Goal: Find specific page/section: Find specific page/section

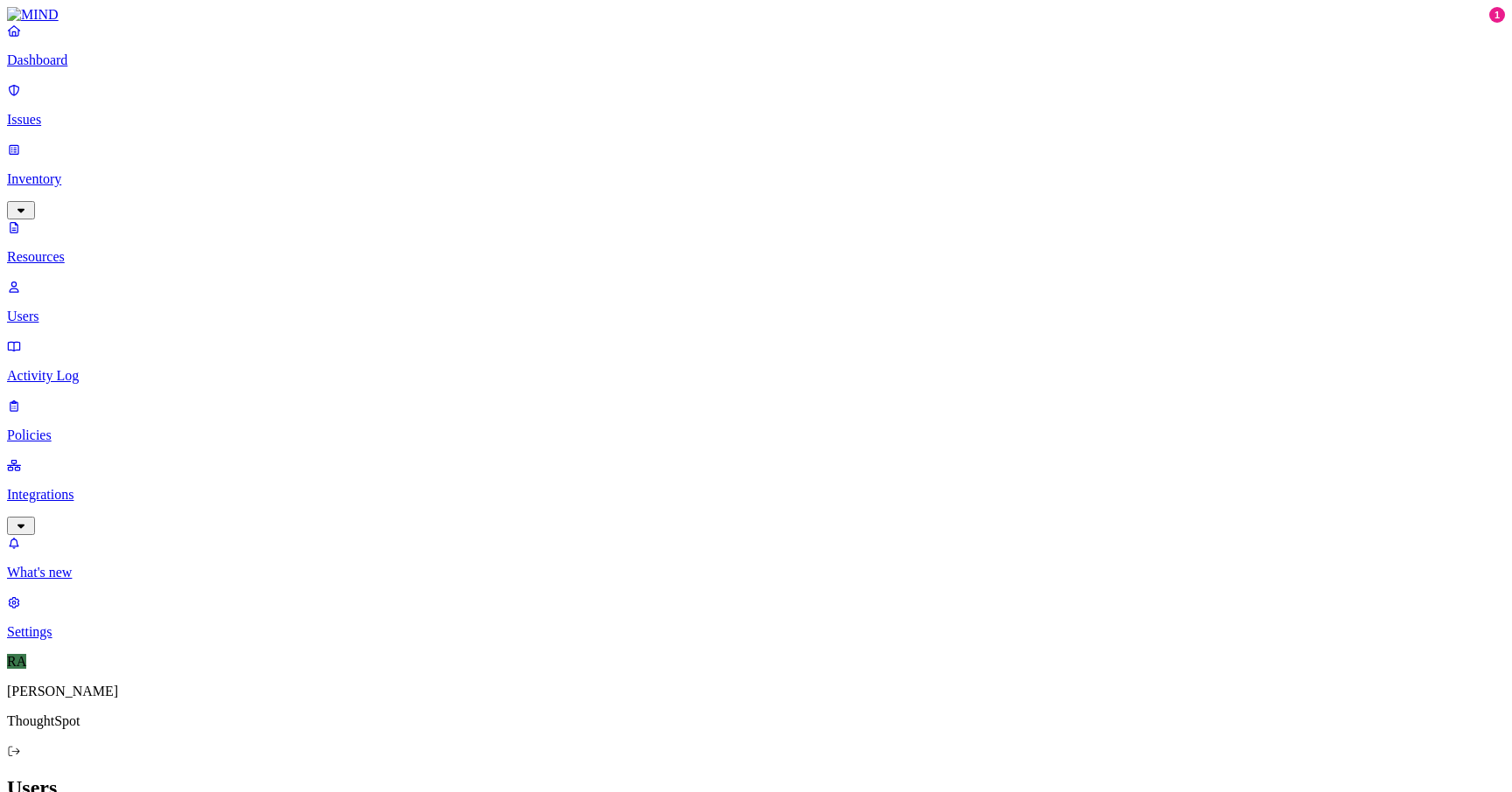
paste input "Md [PERSON_NAME]"
type input "Md [PERSON_NAME]"
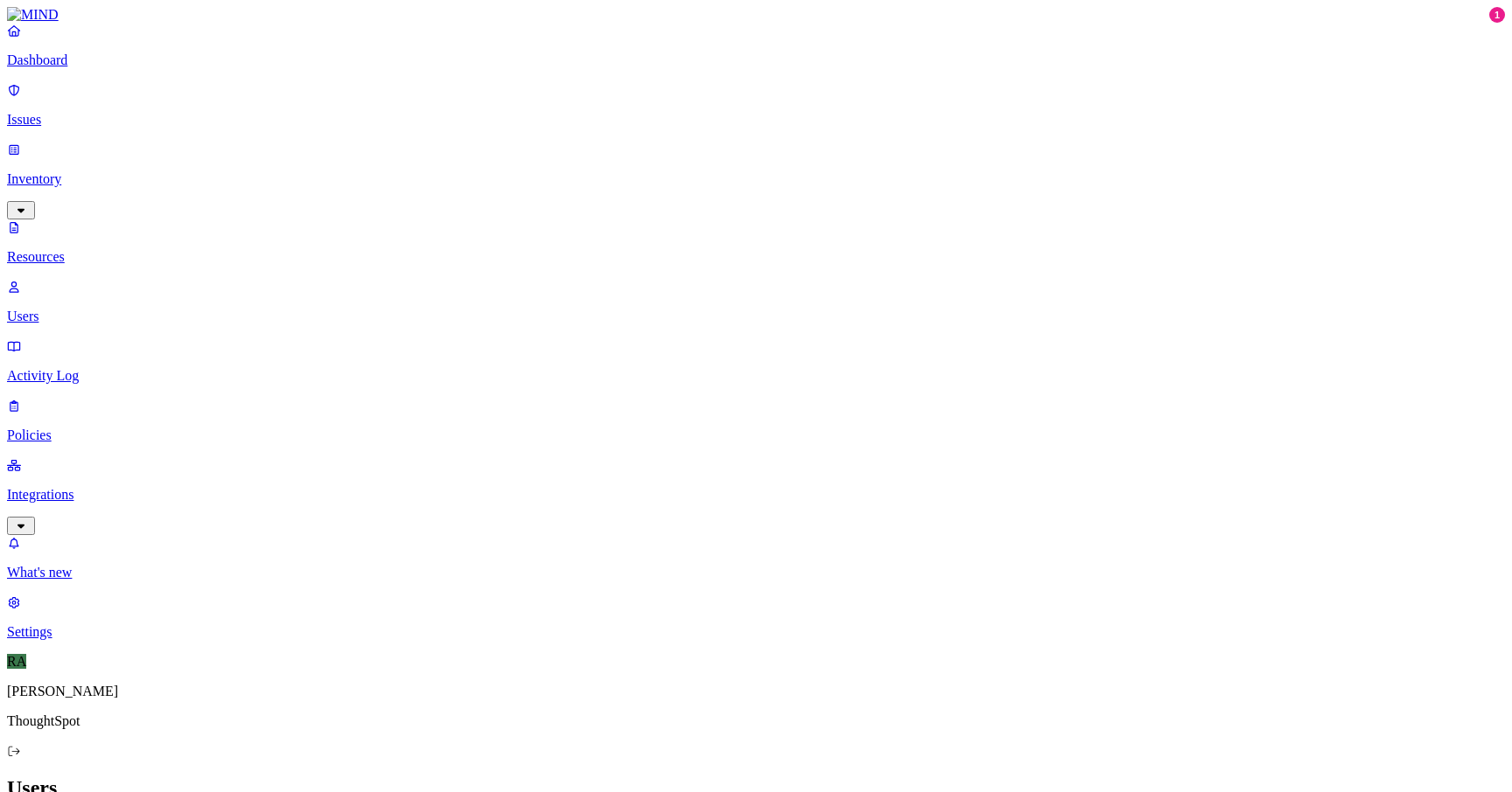
paste input "[PERSON_NAME]"
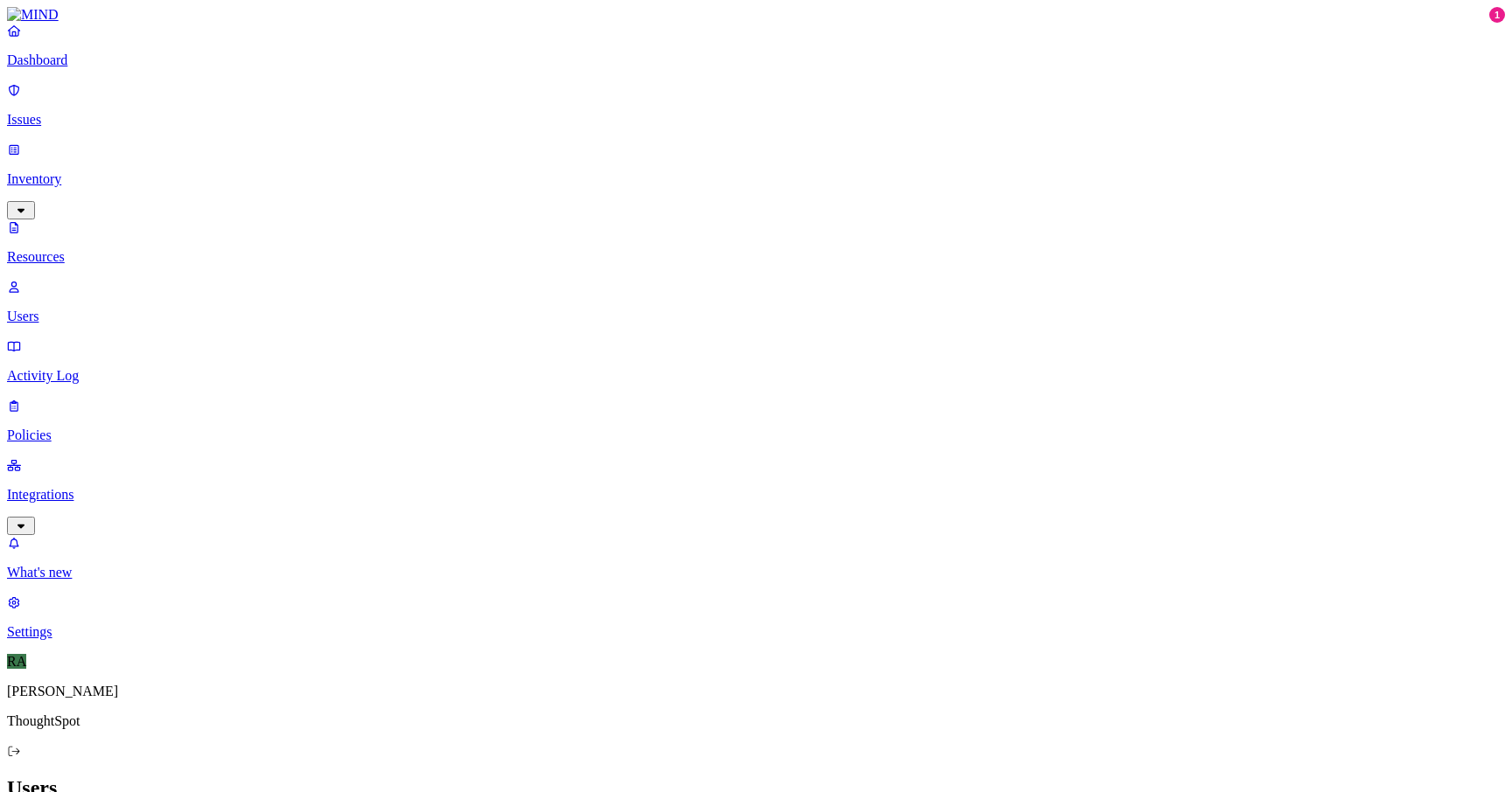
type input "[PERSON_NAME]"
paste input "[PERSON_NAME]"
type input "[PERSON_NAME]"
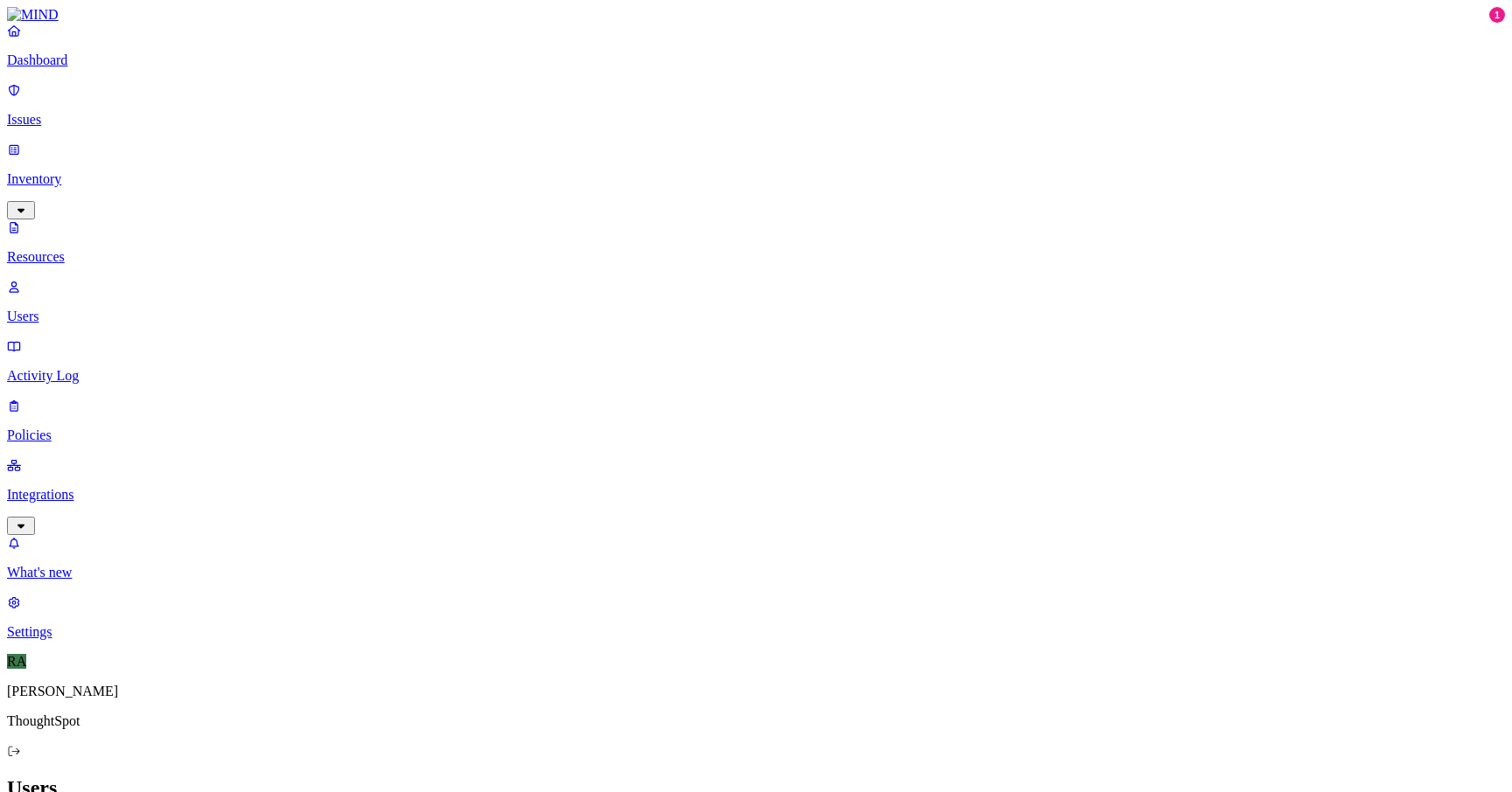
paste input "[PERSON_NAME]"
type input "[PERSON_NAME]"
paste input "[PERSON_NAME]"
type input "[PERSON_NAME]"
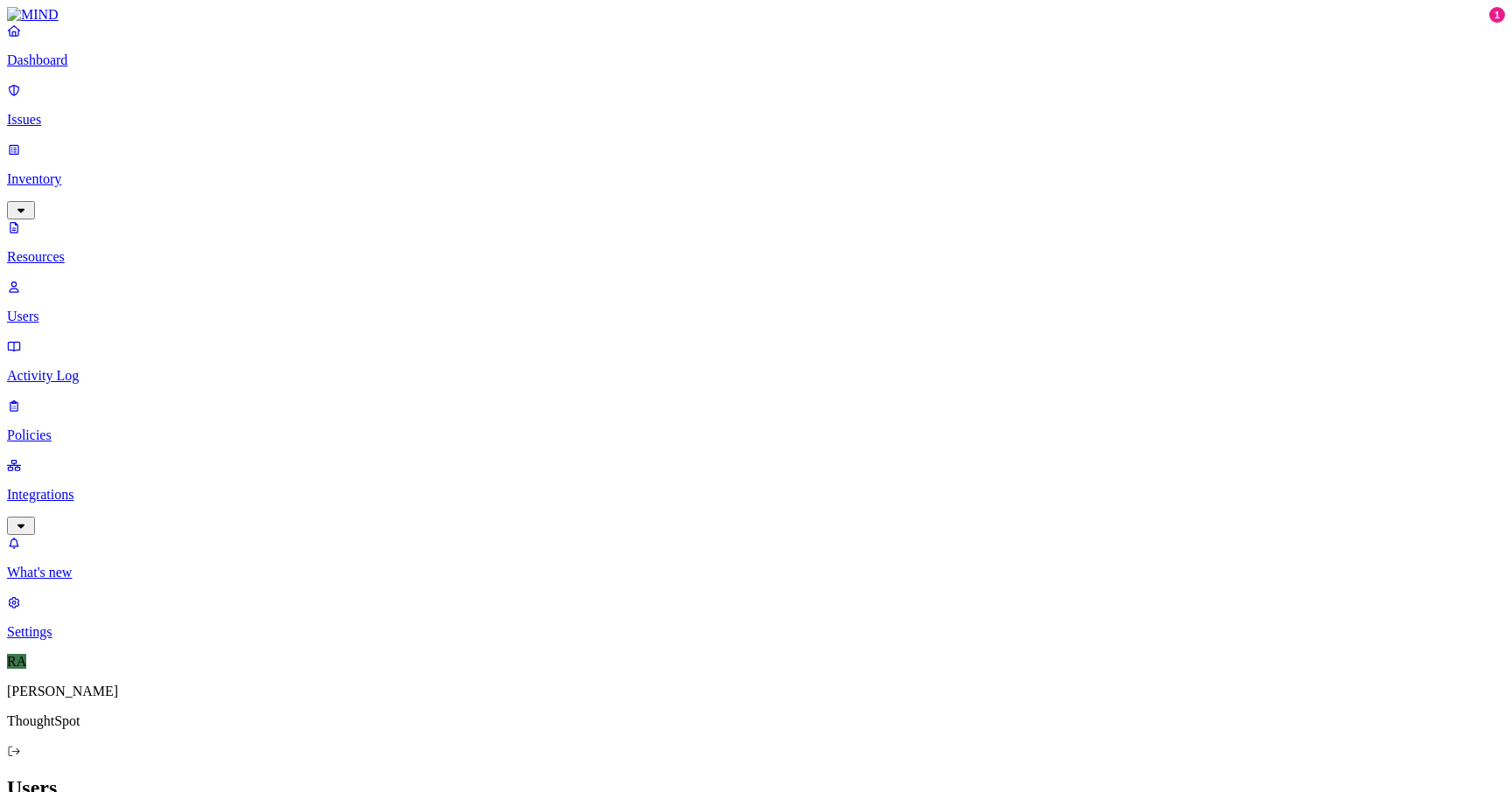
paste input "[PERSON_NAME]"
type input "[PERSON_NAME]"
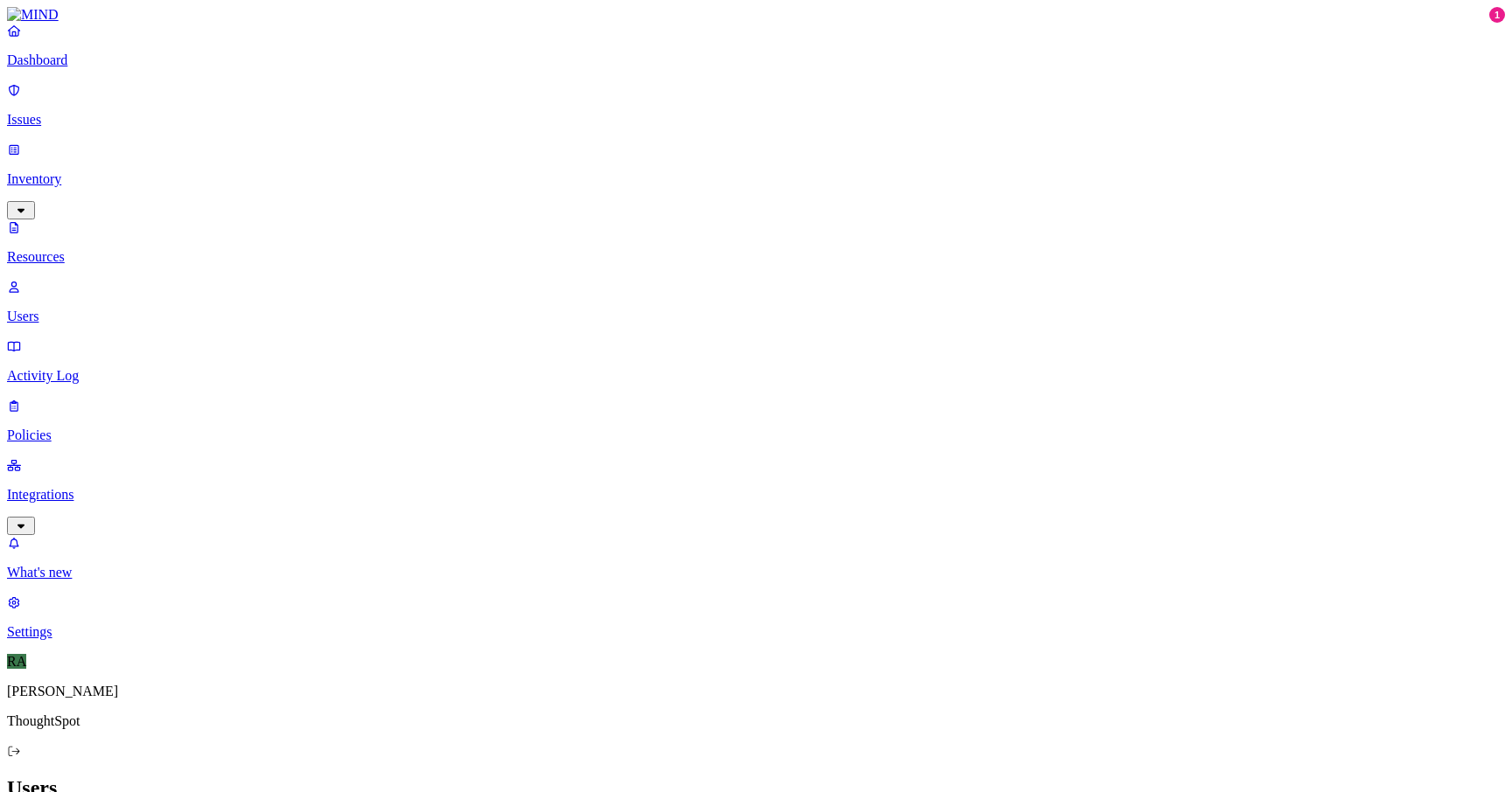
paste input "[DEMOGRAPHIC_DATA][PERSON_NAME]"
type input "[DEMOGRAPHIC_DATA][PERSON_NAME]"
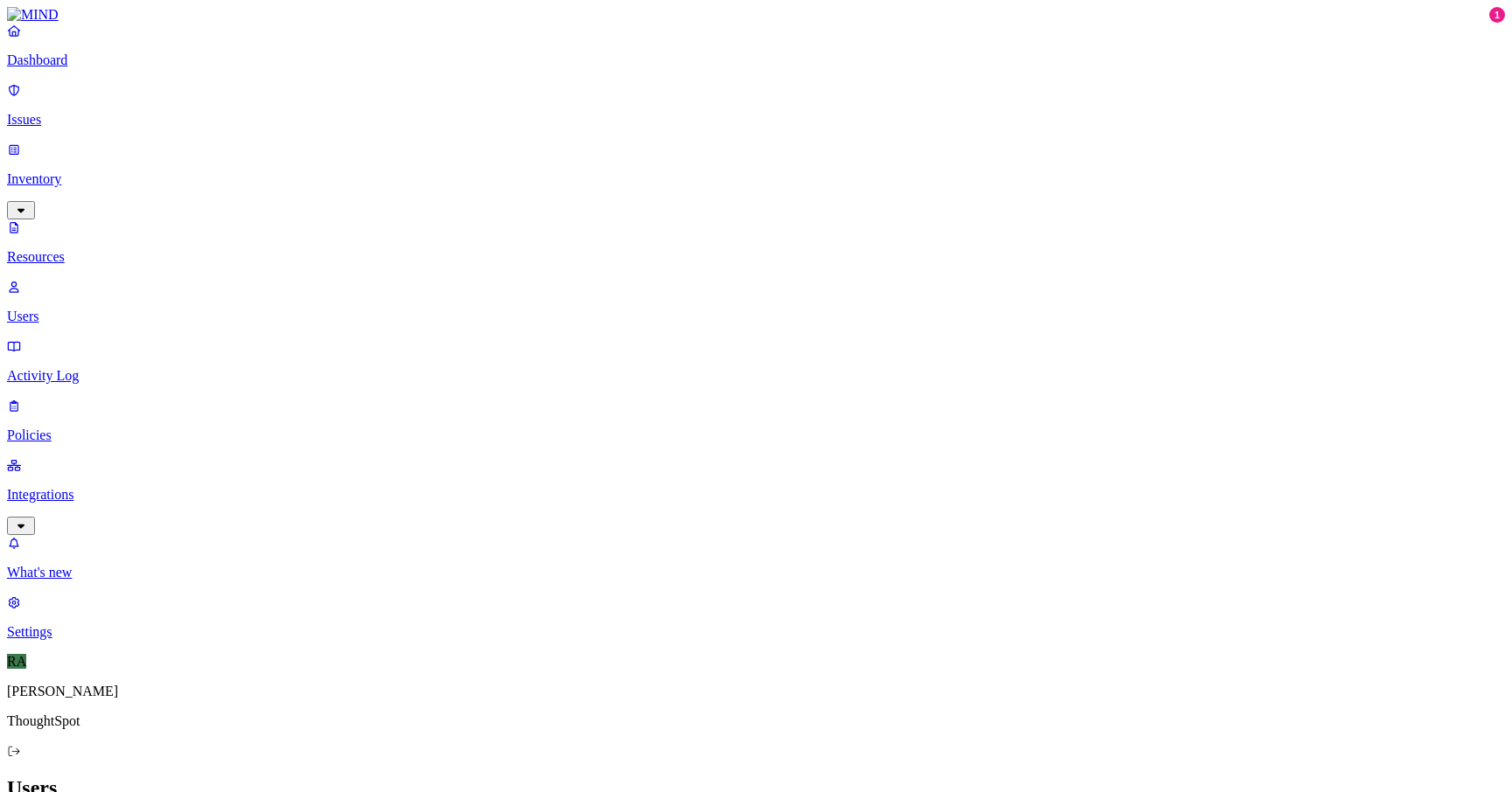
paste input "[PERSON_NAME]"
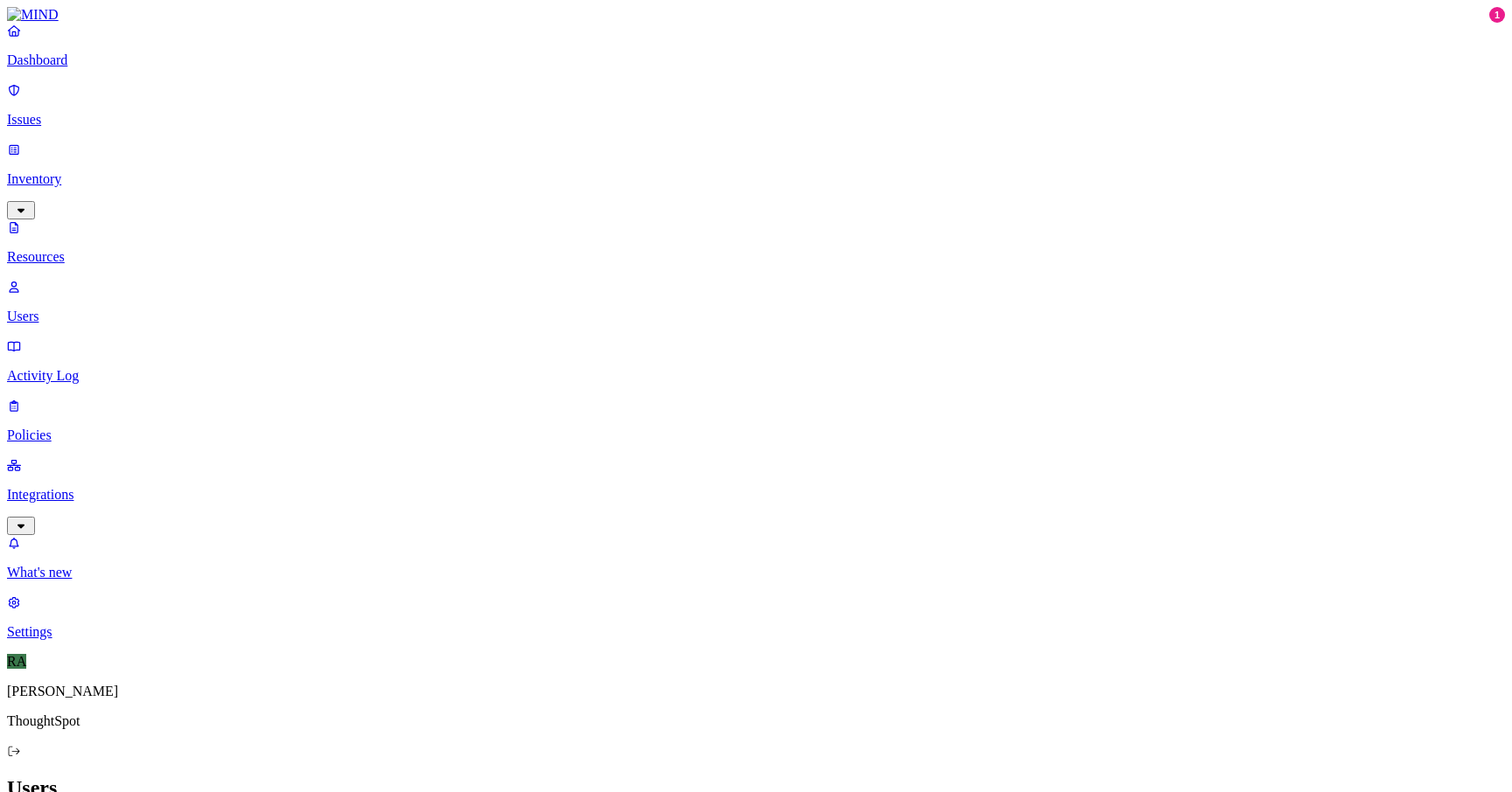
type input "[PERSON_NAME]"
paste input "[PERSON_NAME]"
type input "[PERSON_NAME]"
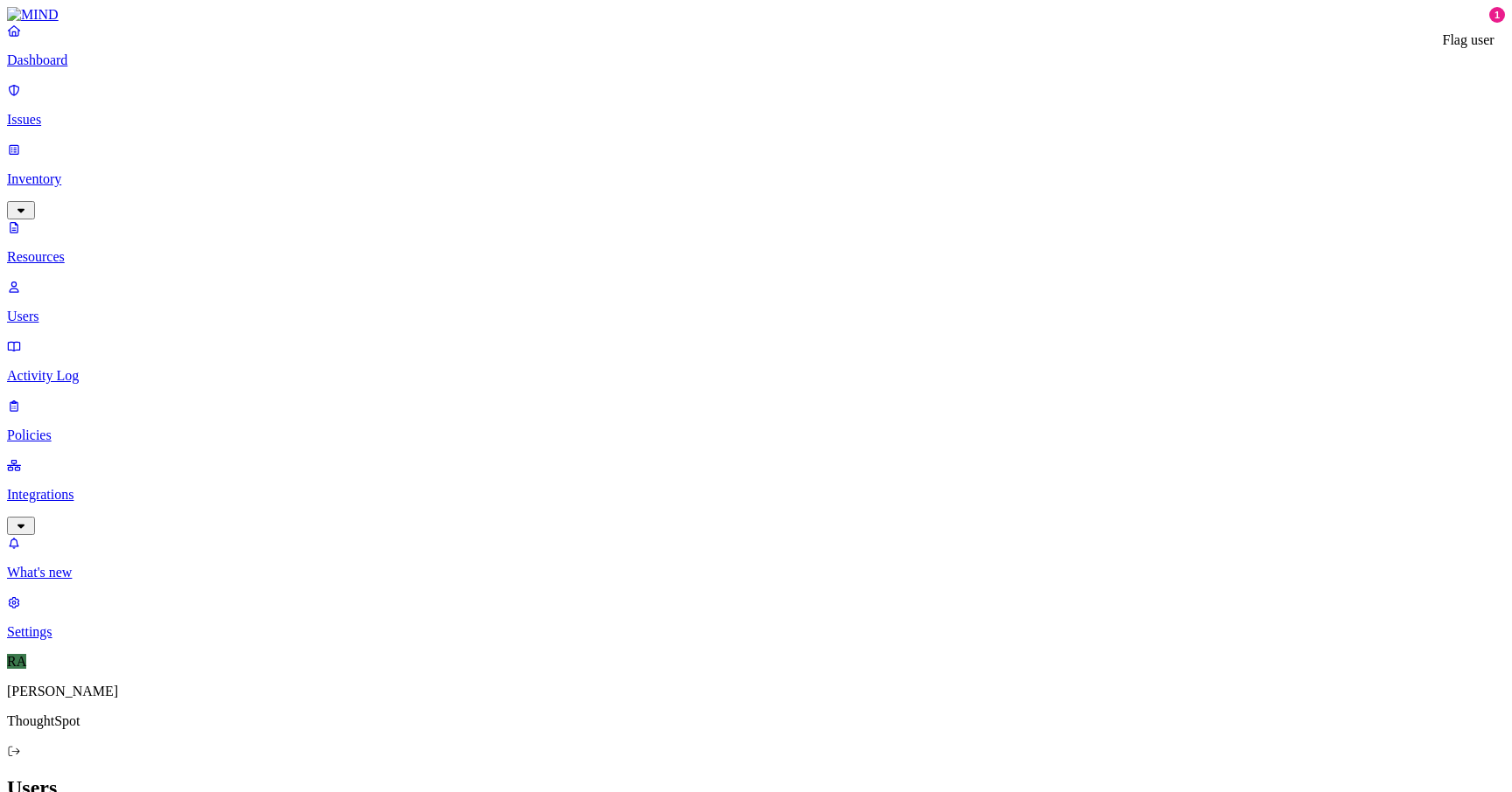
paste input "[PERSON_NAME]"
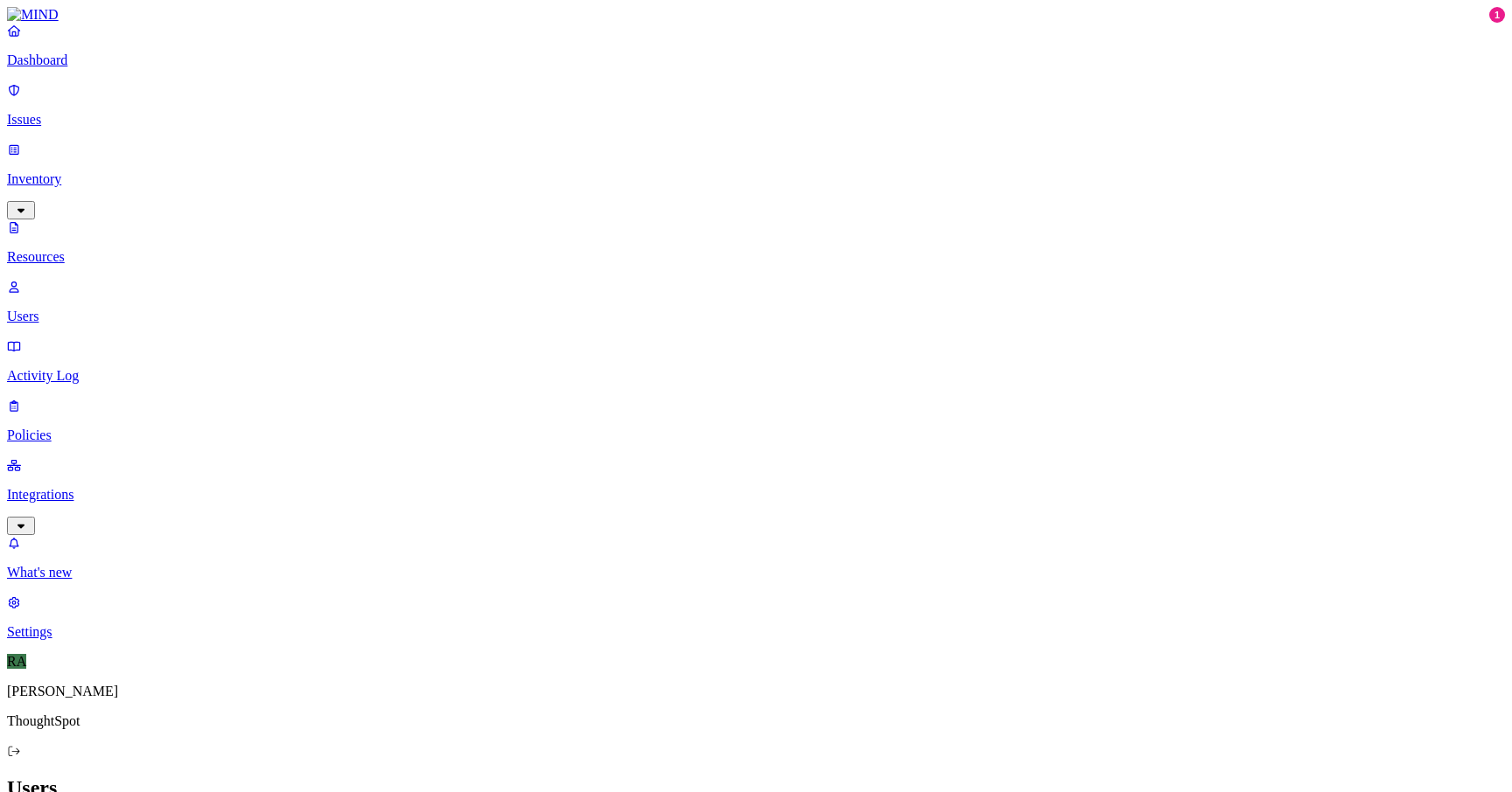
type input "[PERSON_NAME]"
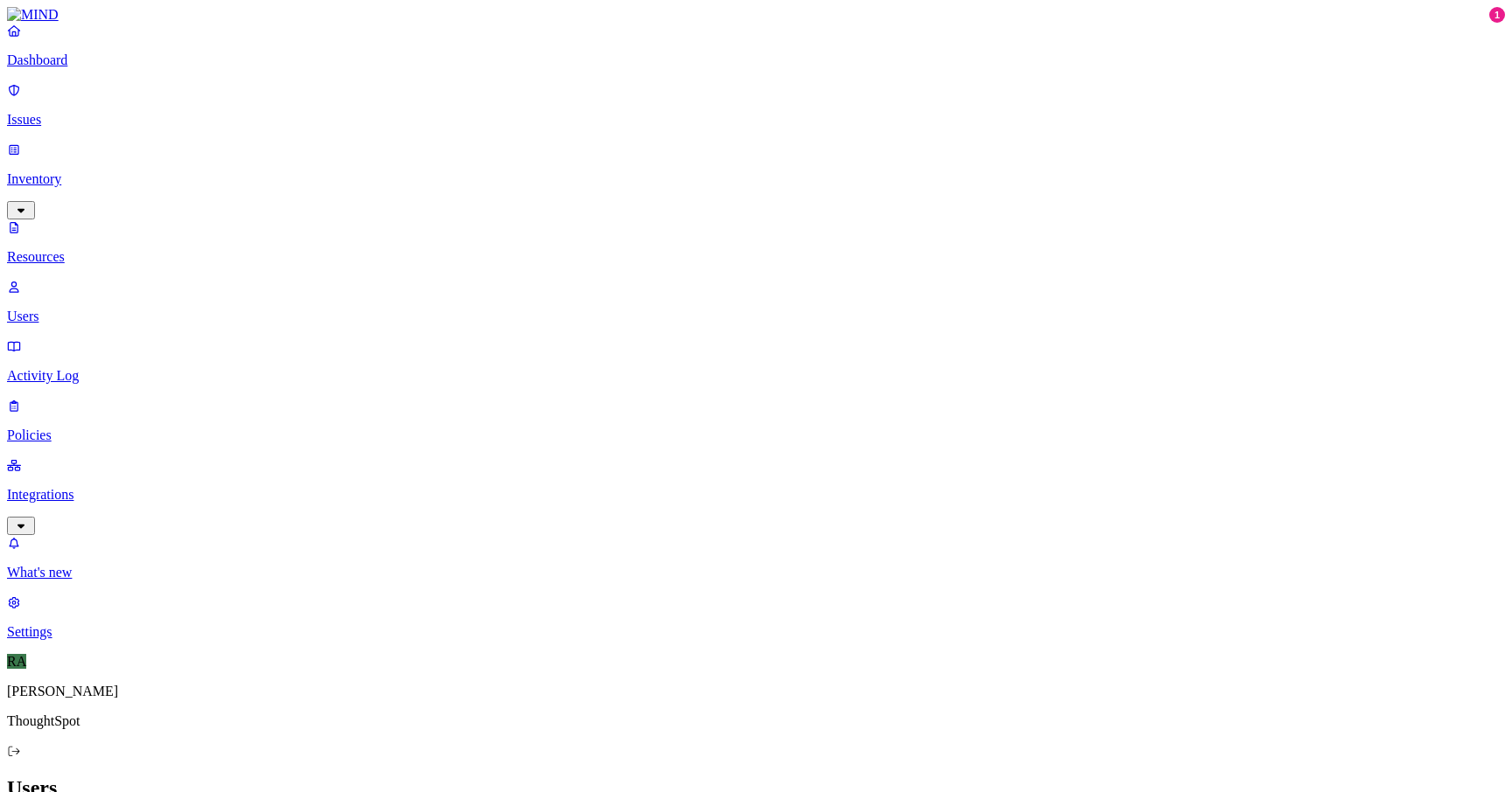
paste input "[PERSON_NAME]"
type input "[PERSON_NAME]"
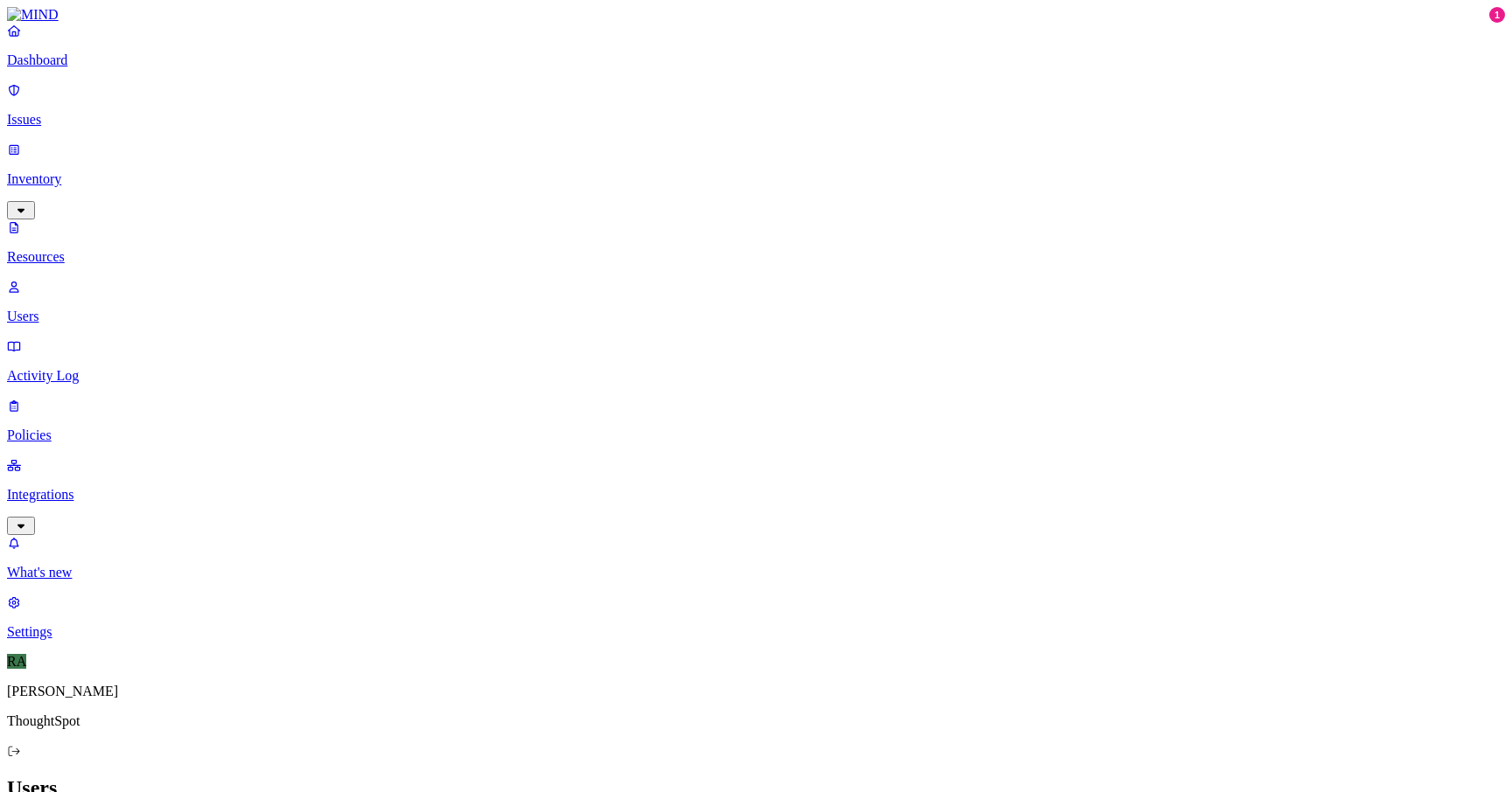
paste input "[PERSON_NAME]"
type input "[PERSON_NAME]"
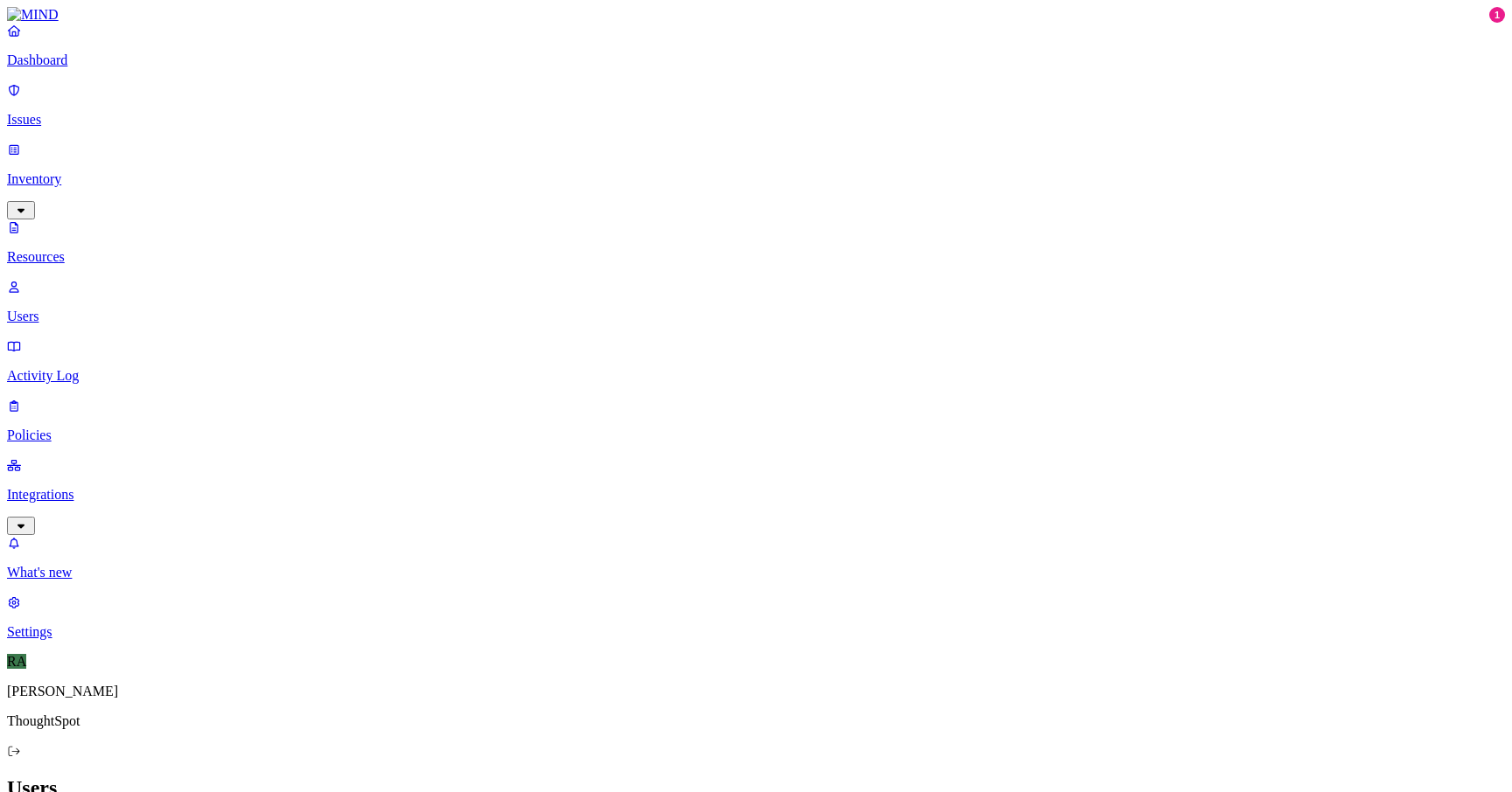
paste input "[PERSON_NAME]"
type input "[PERSON_NAME]"
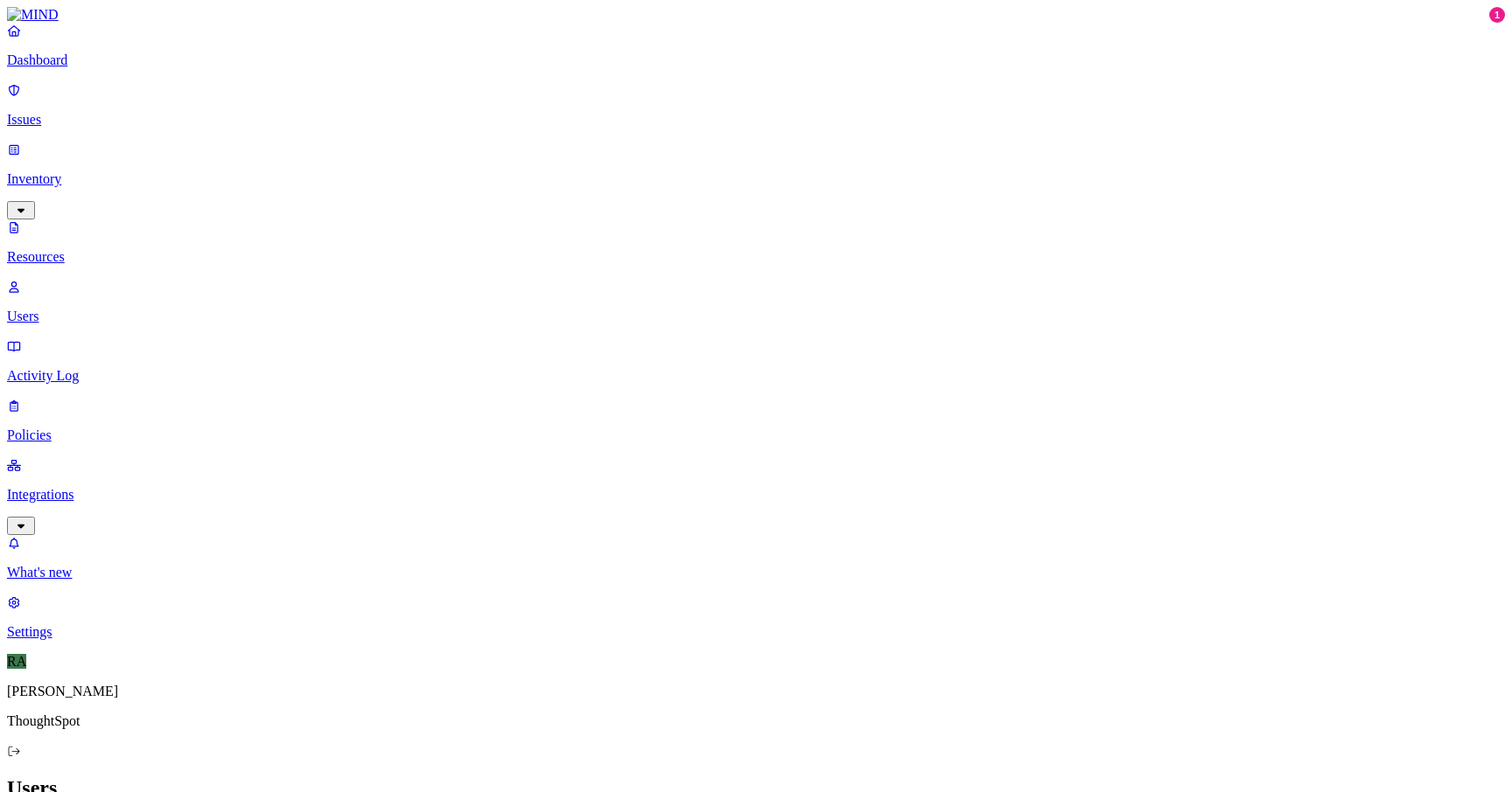
paste input "[PERSON_NAME]"
type input "[PERSON_NAME]"
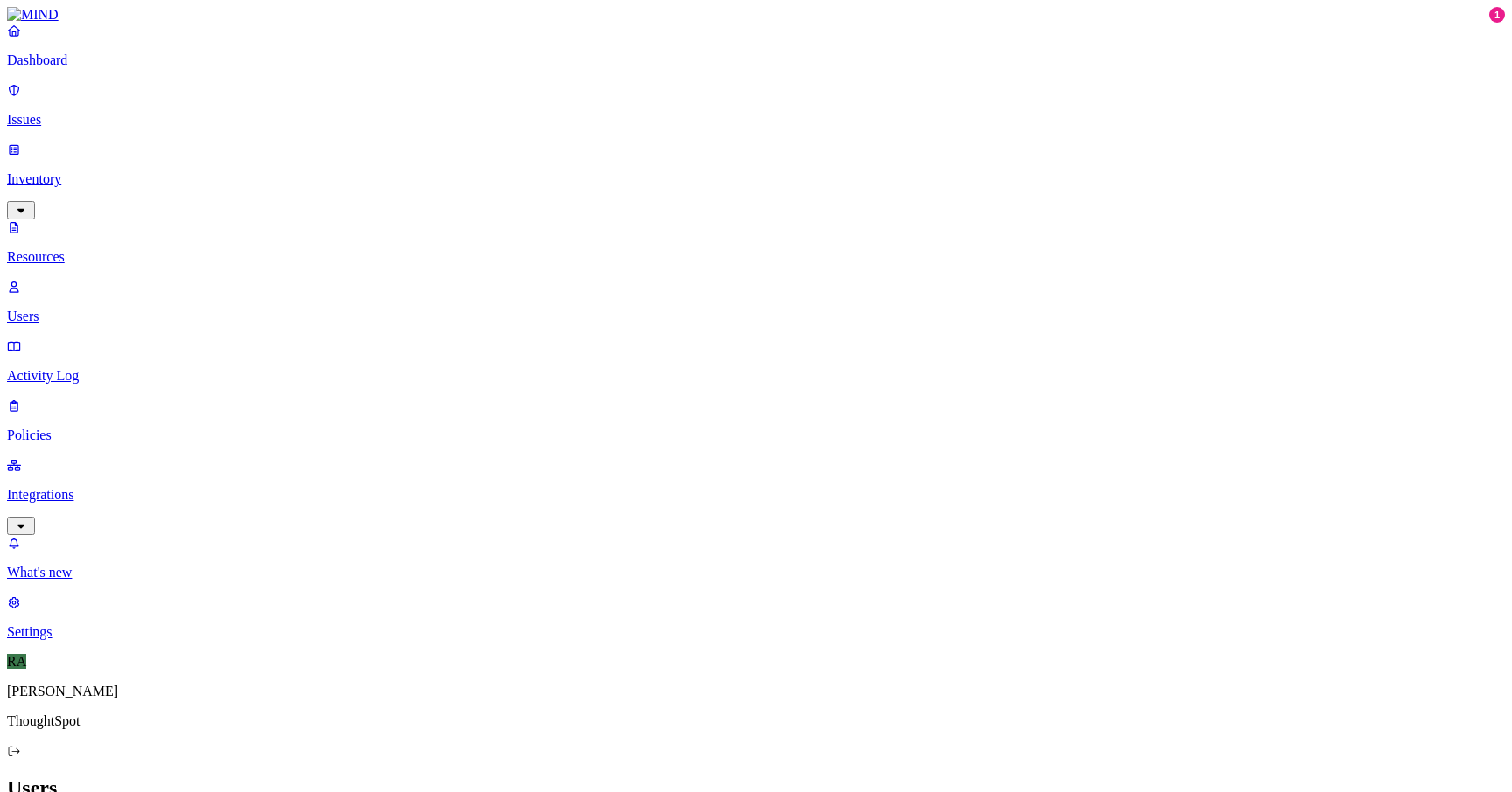
paste input "[PERSON_NAME]"
type input "[PERSON_NAME]"
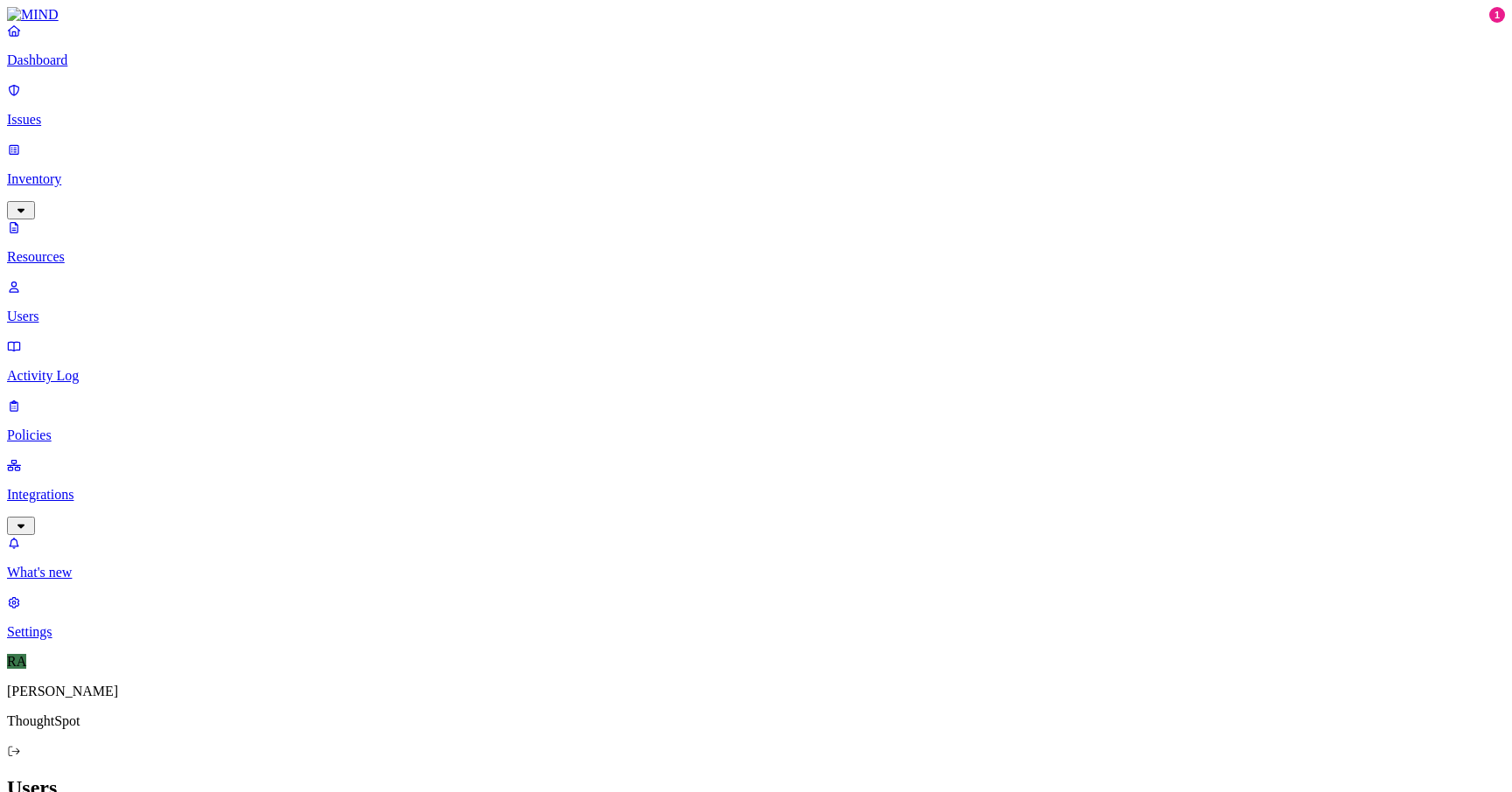
paste input "[PERSON_NAME]"
type input "[PERSON_NAME]"
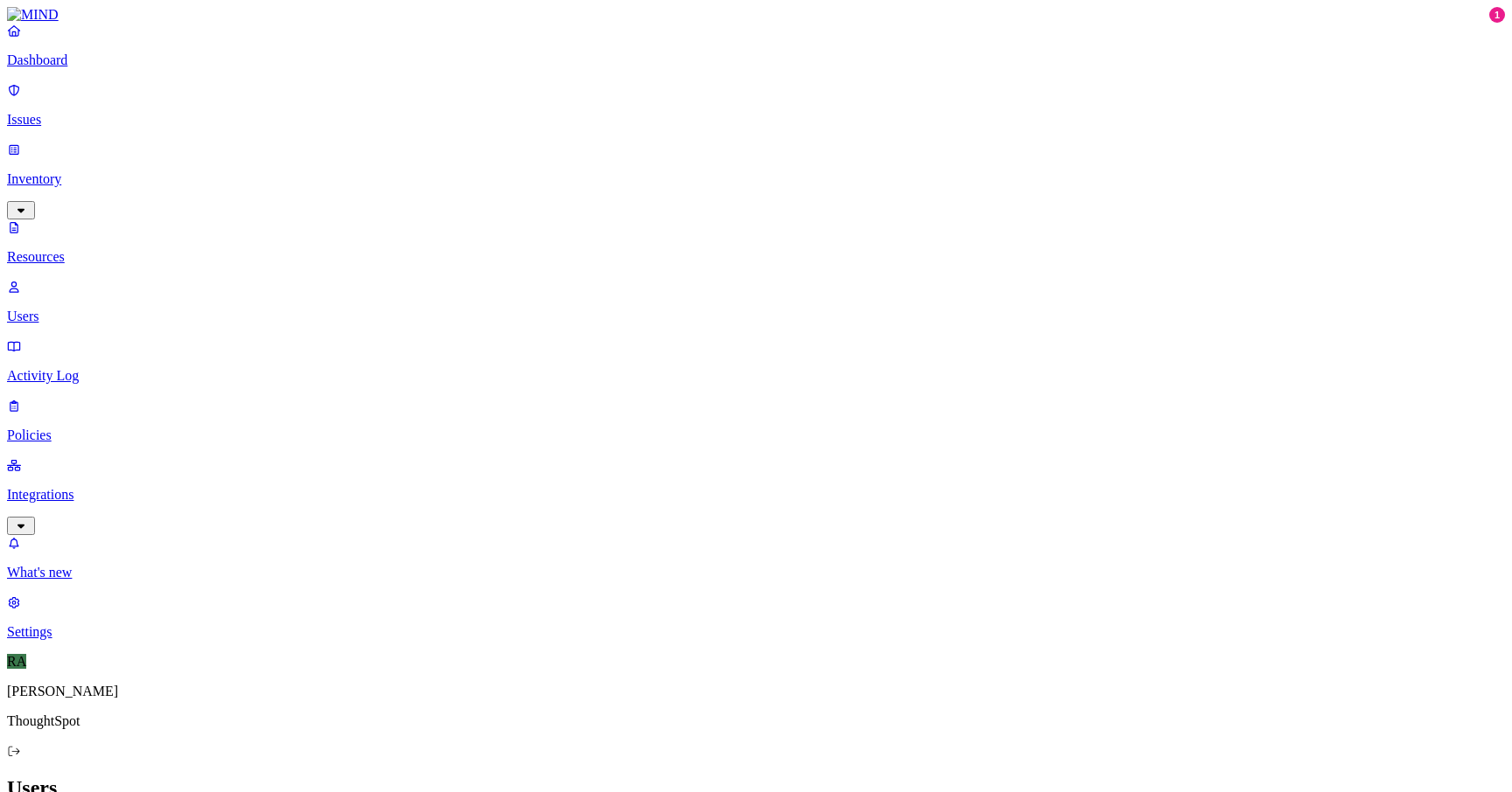
paste input "[PERSON_NAME] [C]"
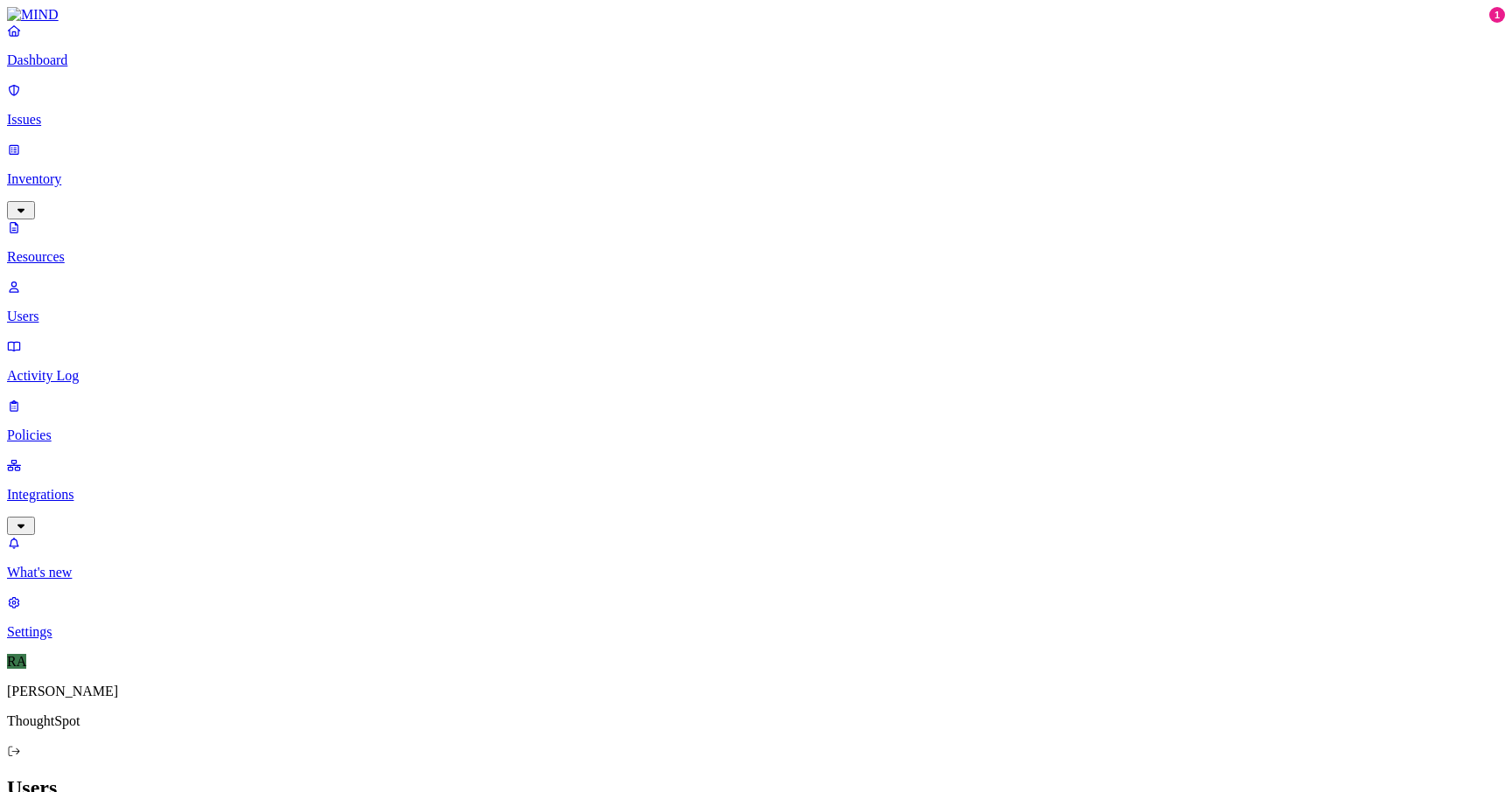
type input "[PERSON_NAME]"
